Goal: Find specific fact: Find specific fact

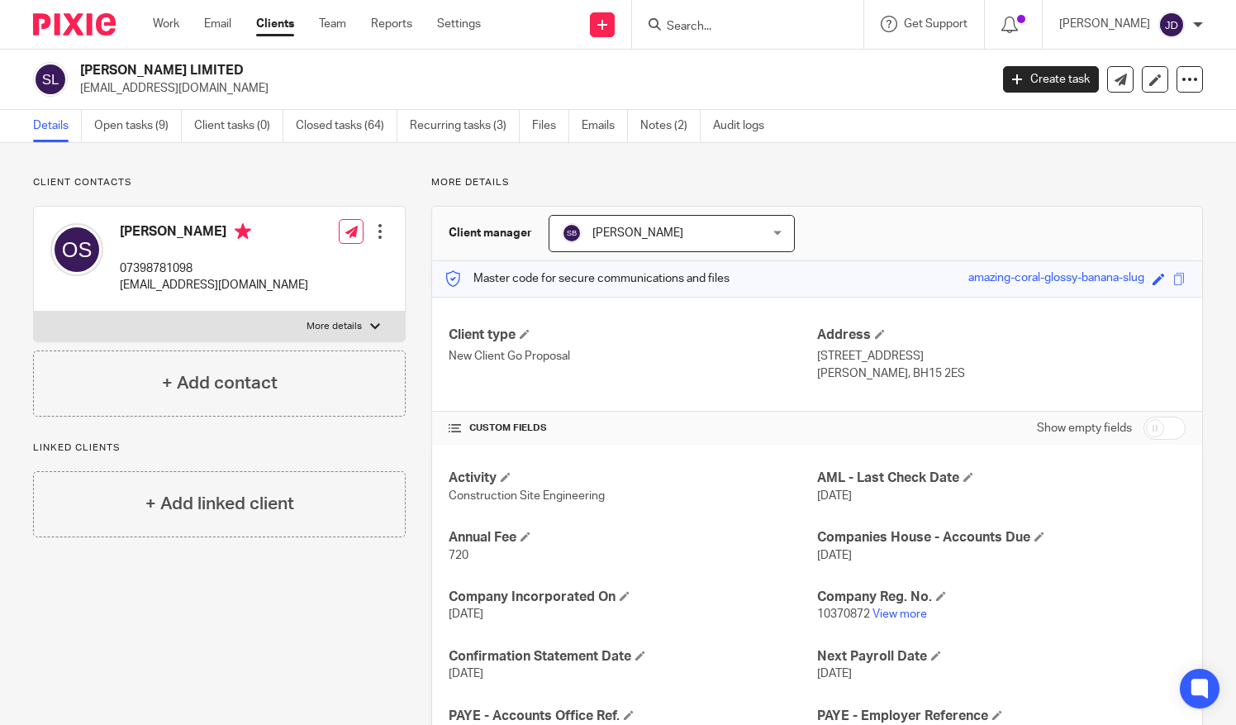
click at [707, 20] on input "Search" at bounding box center [739, 27] width 149 height 15
type input "subtl"
click at [733, 73] on link at bounding box center [801, 71] width 279 height 38
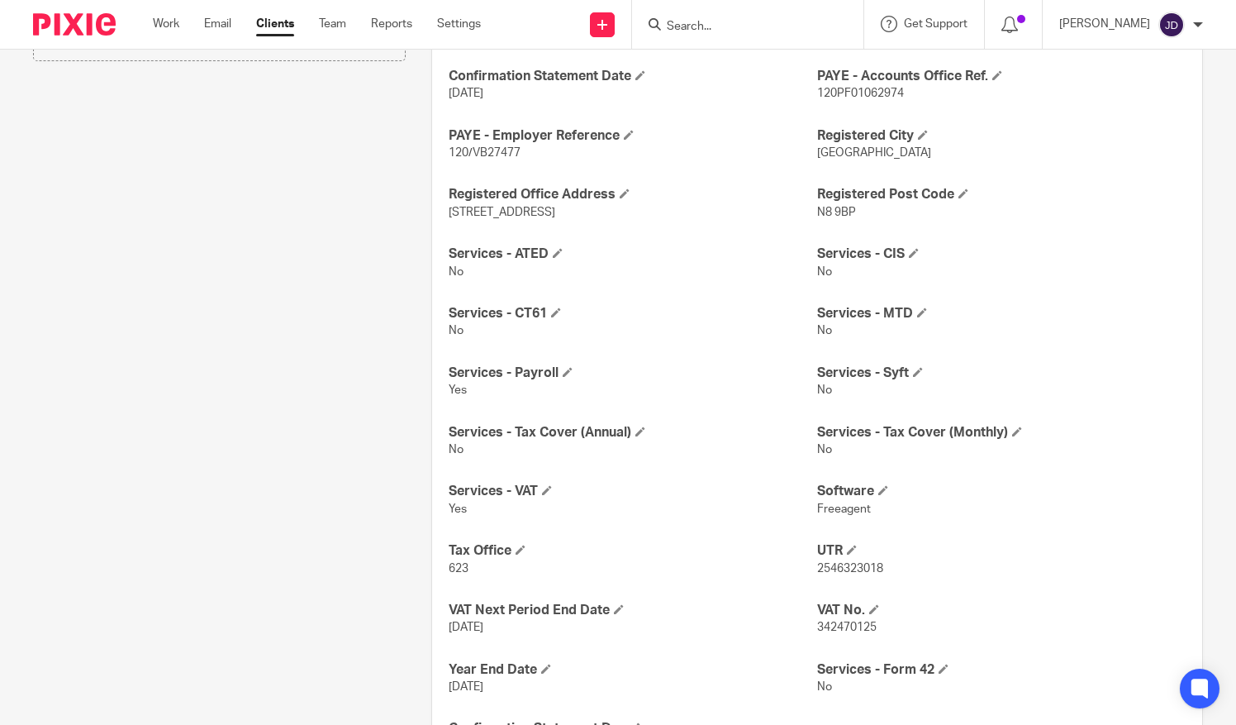
scroll to position [661, 0]
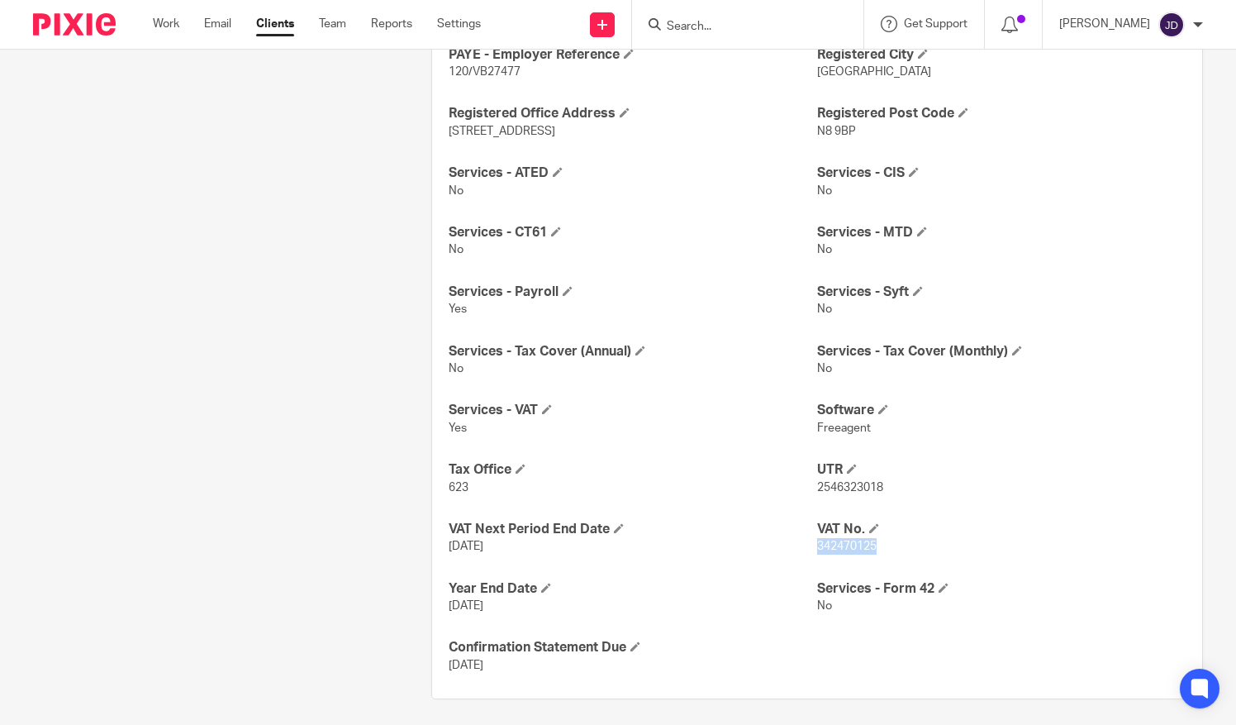
drag, startPoint x: 871, startPoint y: 547, endPoint x: 811, endPoint y: 561, distance: 61.1
click at [811, 561] on div "Activity Consultancy AML - Last Check Date 13 Feb 2019 Companies House - Accoun…" at bounding box center [817, 241] width 770 height 915
copy span "342470125"
